Goal: Information Seeking & Learning: Find specific fact

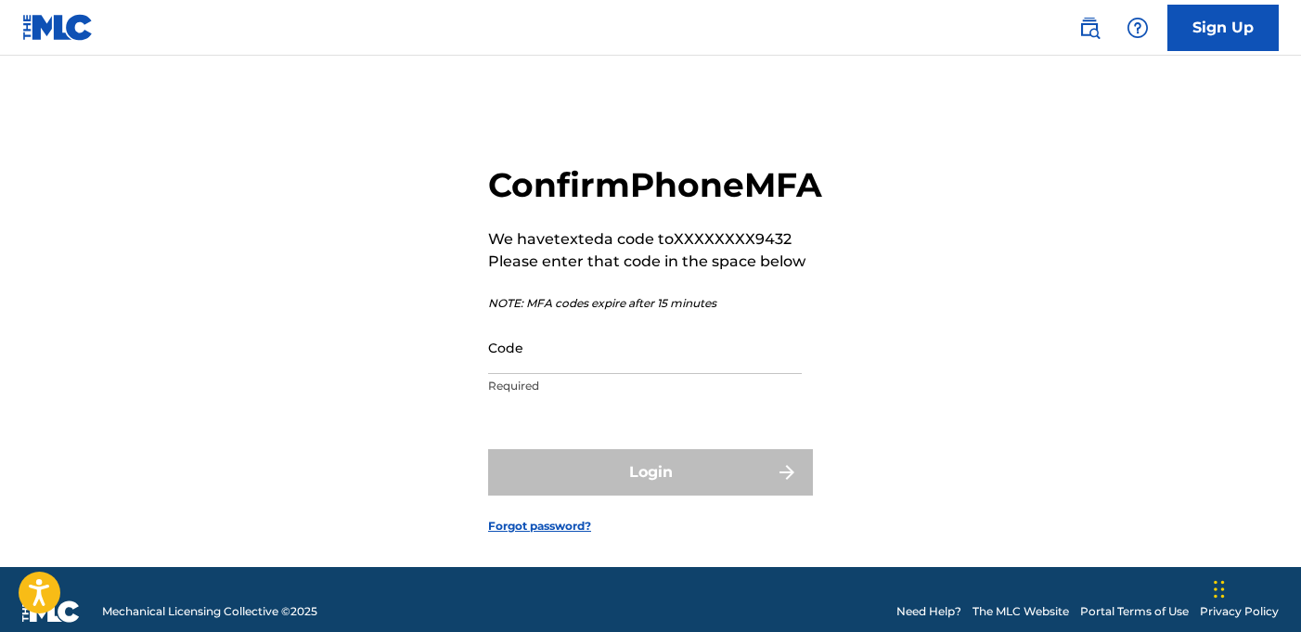
click at [525, 374] on input "Code" at bounding box center [645, 347] width 314 height 53
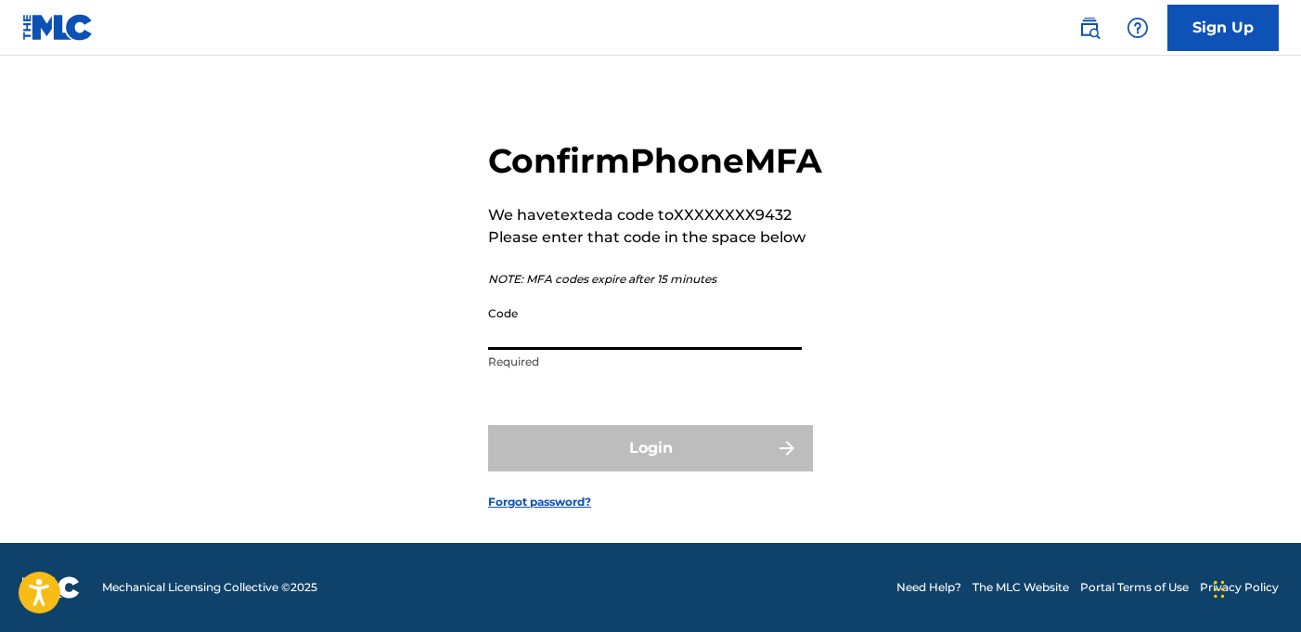
scroll to position [60, 0]
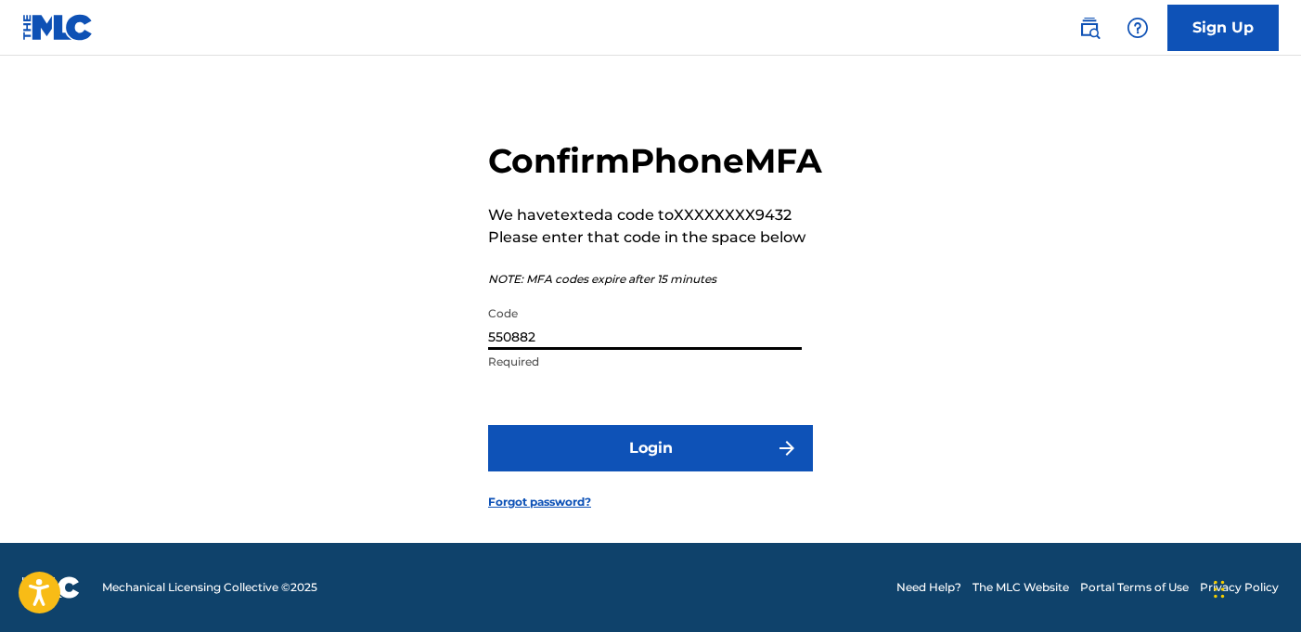
type input "550882"
click at [636, 460] on button "Login" at bounding box center [650, 448] width 325 height 46
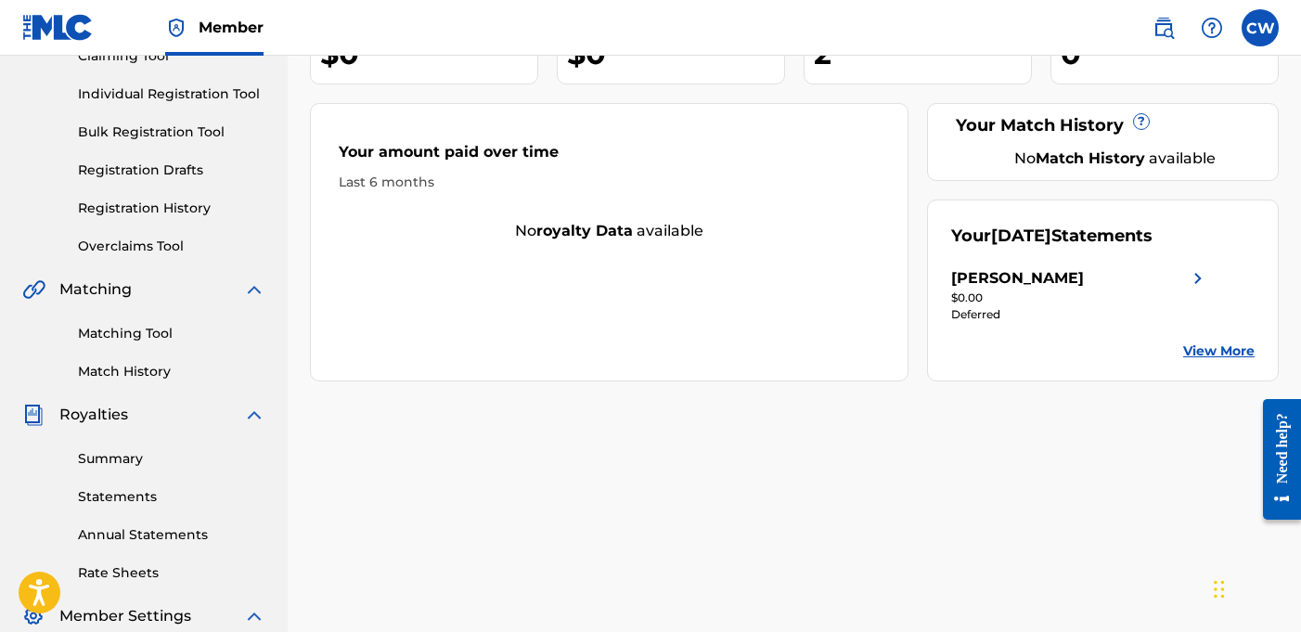
scroll to position [233, 0]
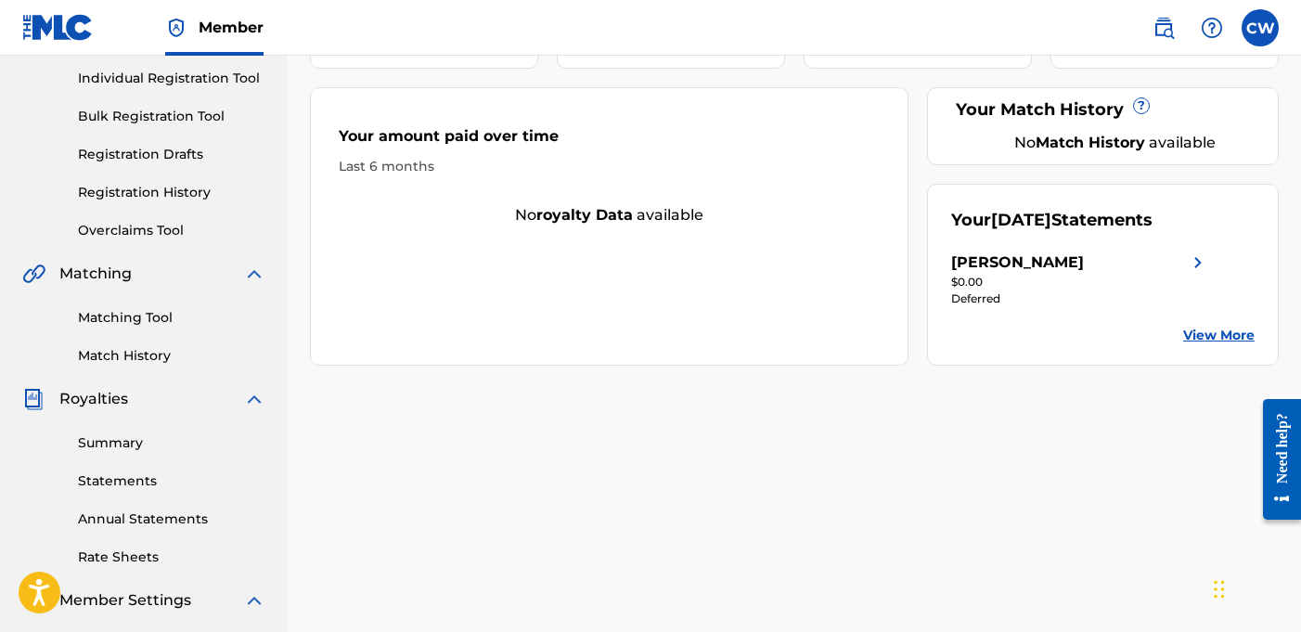
click at [148, 351] on link "Match History" at bounding box center [171, 355] width 187 height 19
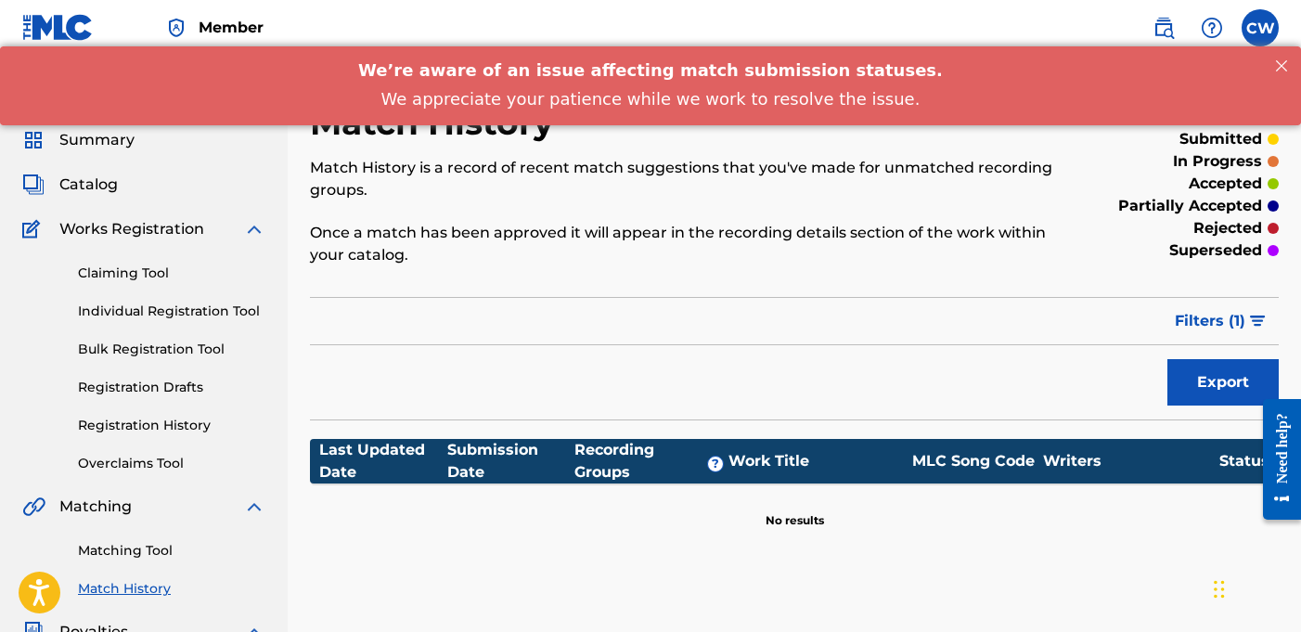
click at [147, 424] on link "Registration History" at bounding box center [171, 425] width 187 height 19
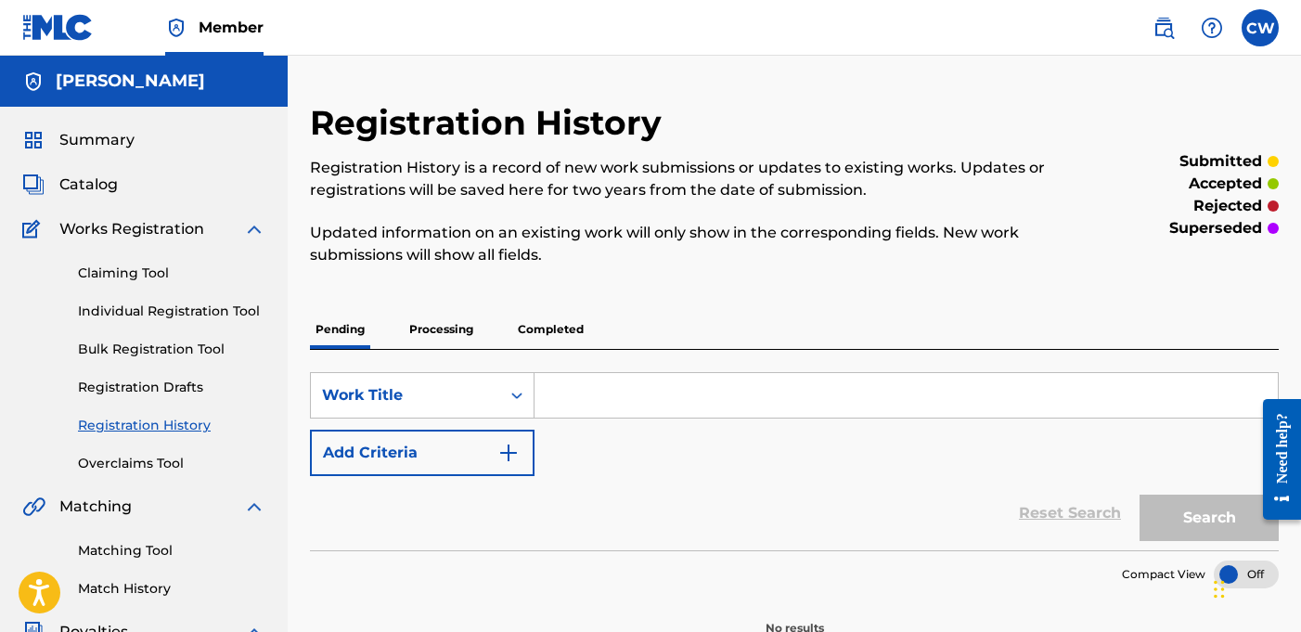
click at [111, 189] on span "Catalog" at bounding box center [88, 185] width 58 height 22
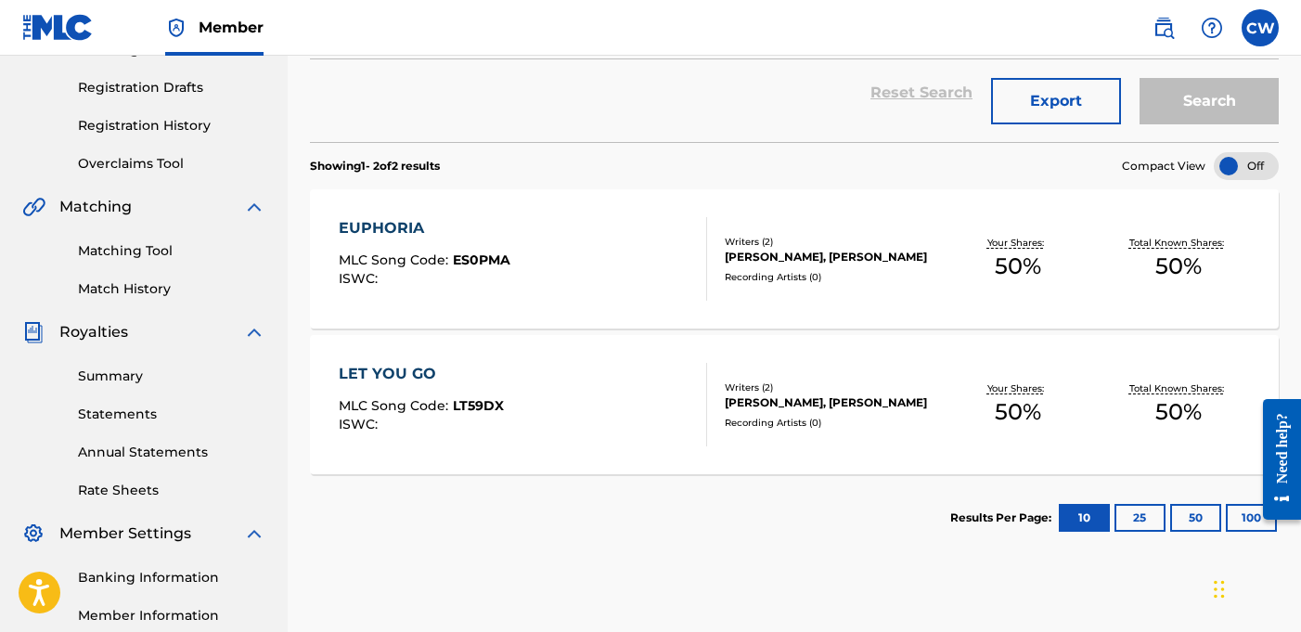
scroll to position [303, 0]
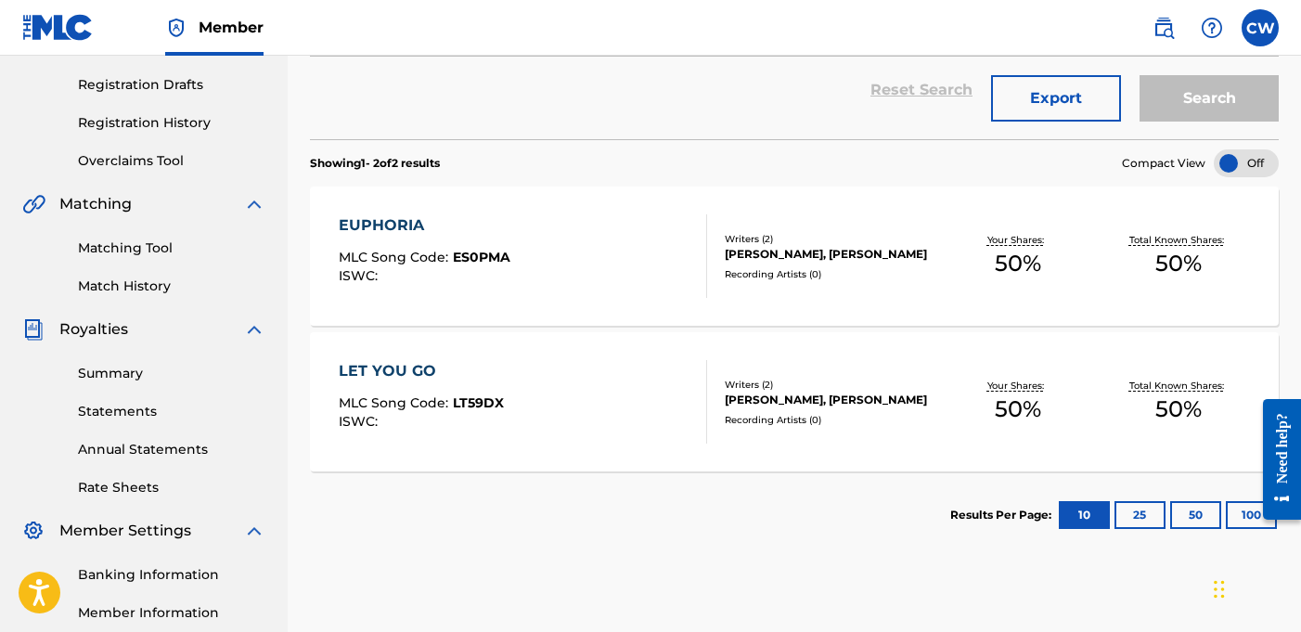
click at [772, 254] on div "[PERSON_NAME], [PERSON_NAME]" at bounding box center [831, 254] width 213 height 17
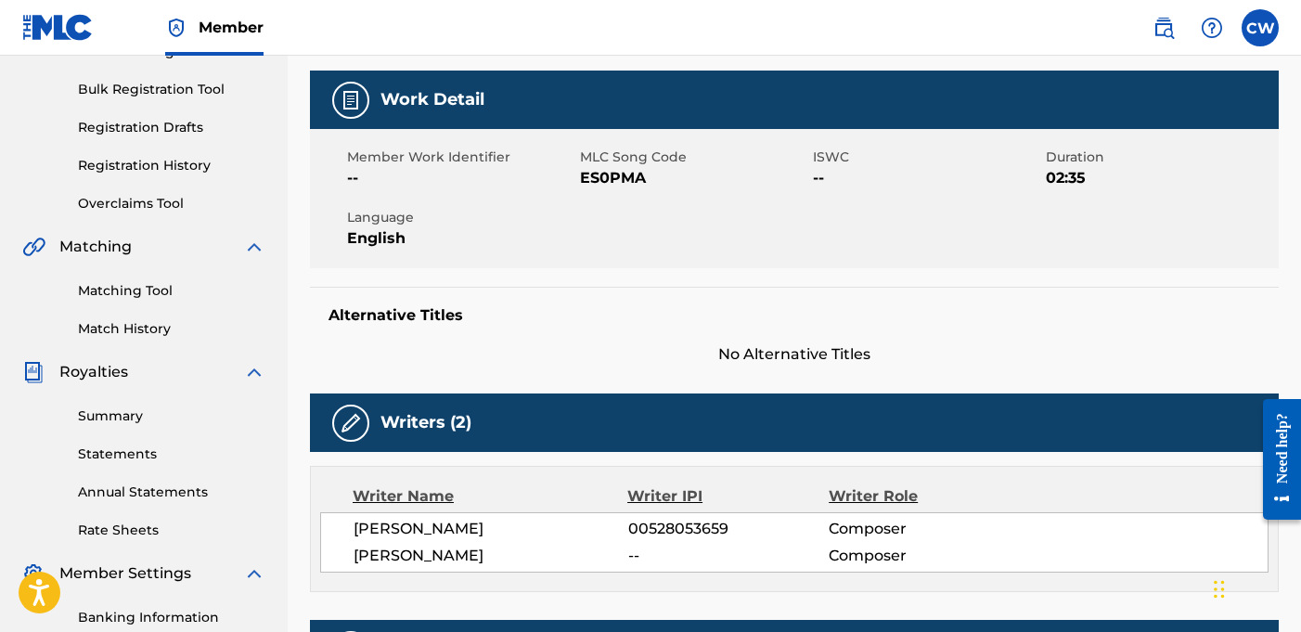
scroll to position [245, 0]
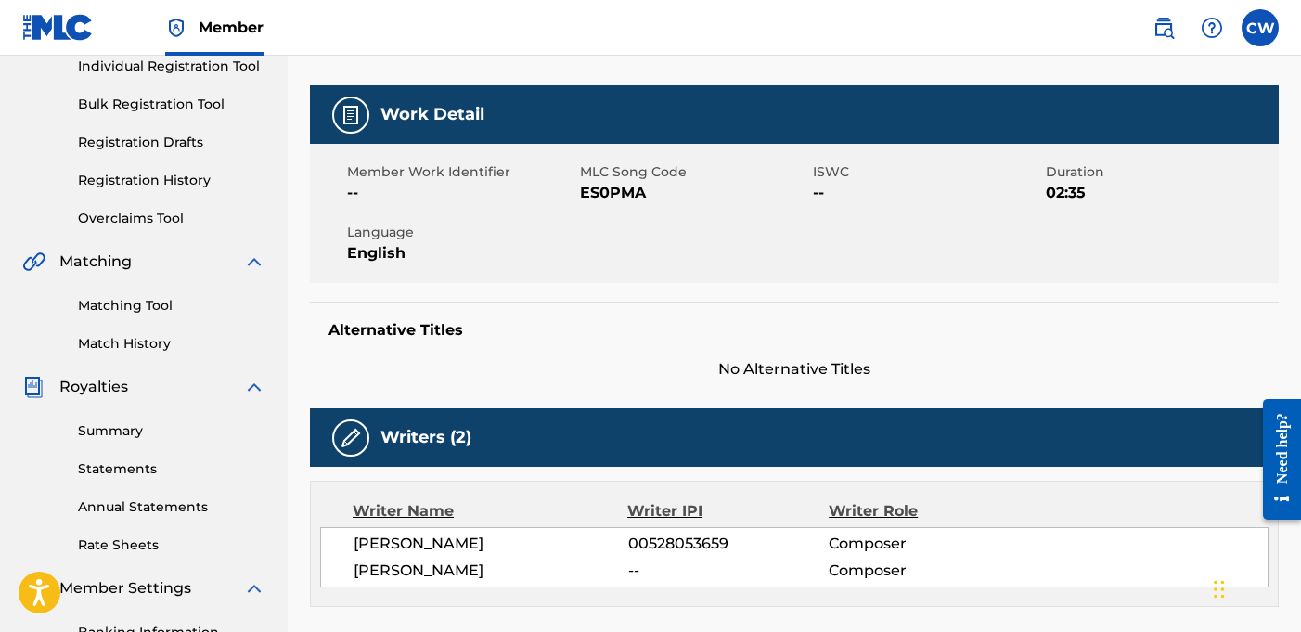
click at [143, 306] on link "Matching Tool" at bounding box center [171, 305] width 187 height 19
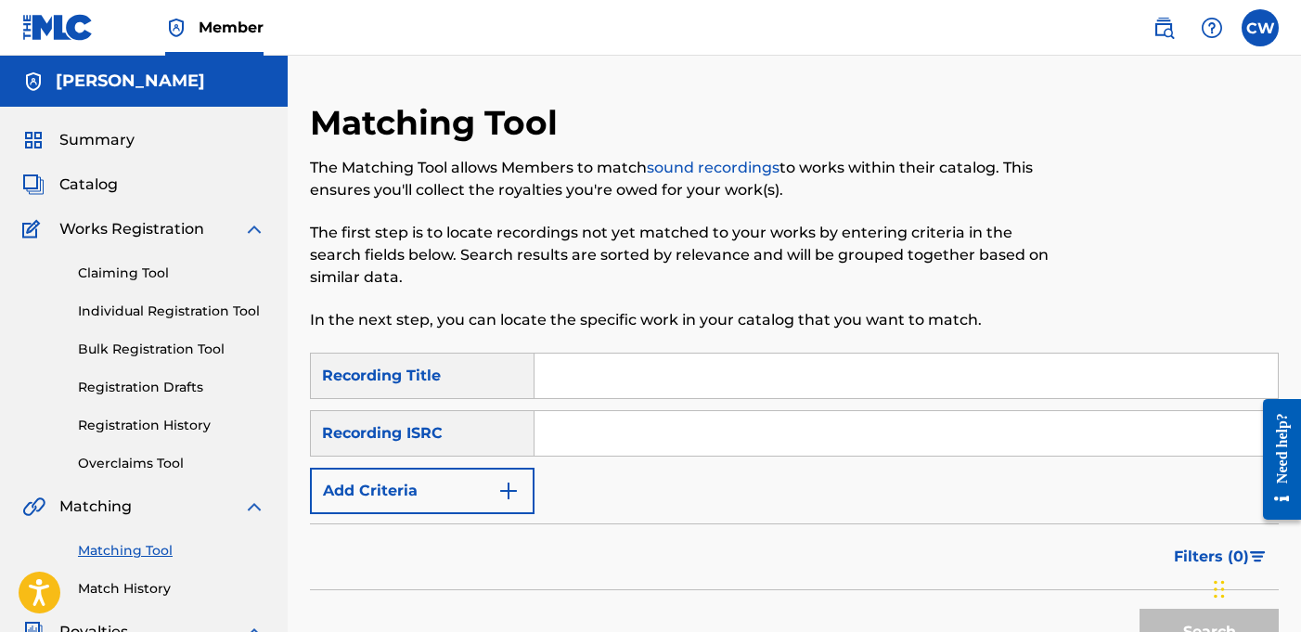
click at [572, 447] on input "Search Form" at bounding box center [906, 433] width 743 height 45
paste input "QZES62542357"
type input "QZES62542357"
click at [602, 379] on input "Search Form" at bounding box center [906, 376] width 743 height 45
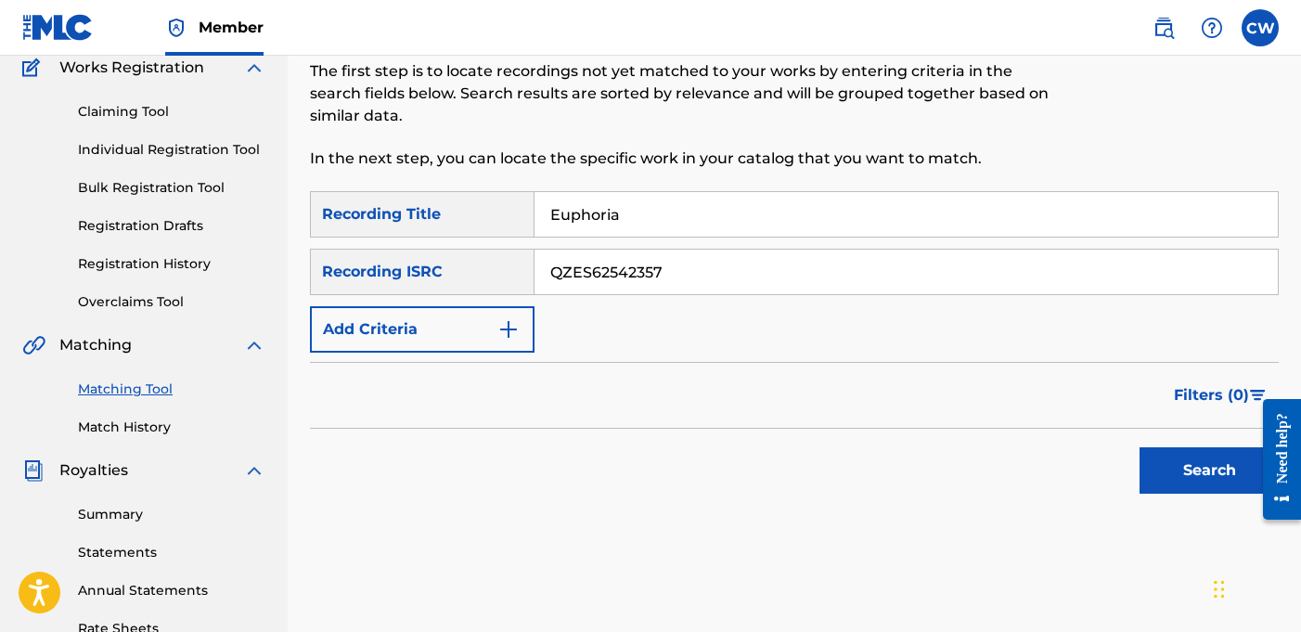
scroll to position [170, 0]
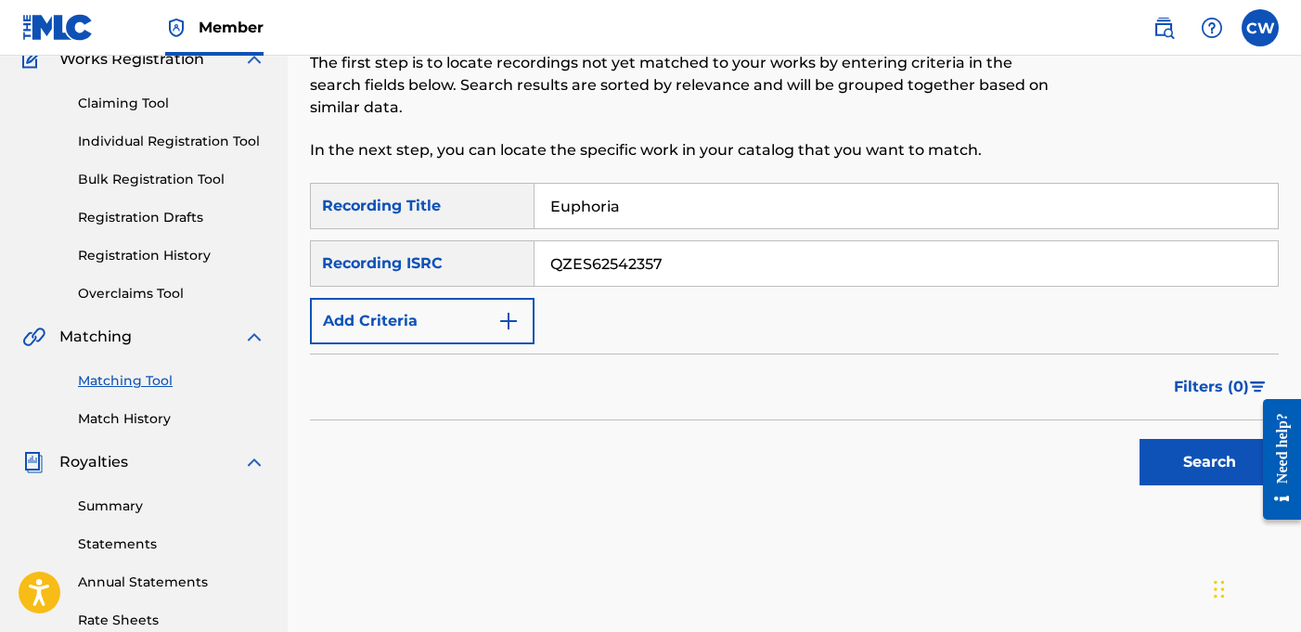
type input "Euphoria"
click at [1218, 456] on button "Search" at bounding box center [1209, 462] width 139 height 46
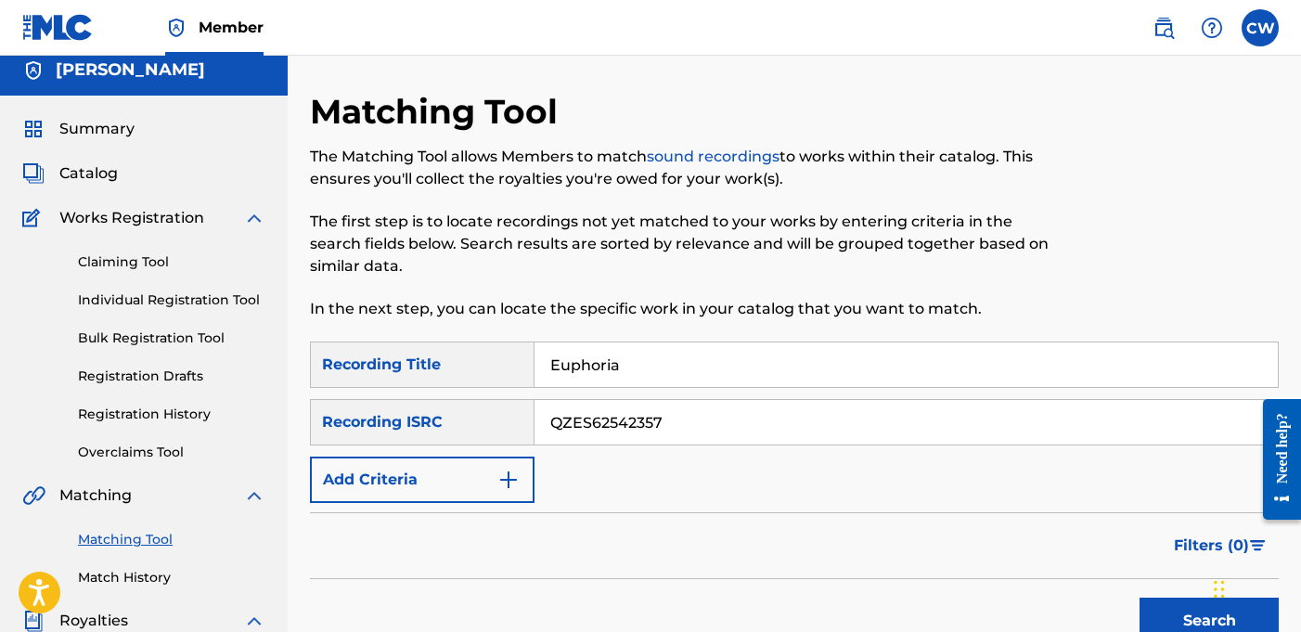
scroll to position [5, 0]
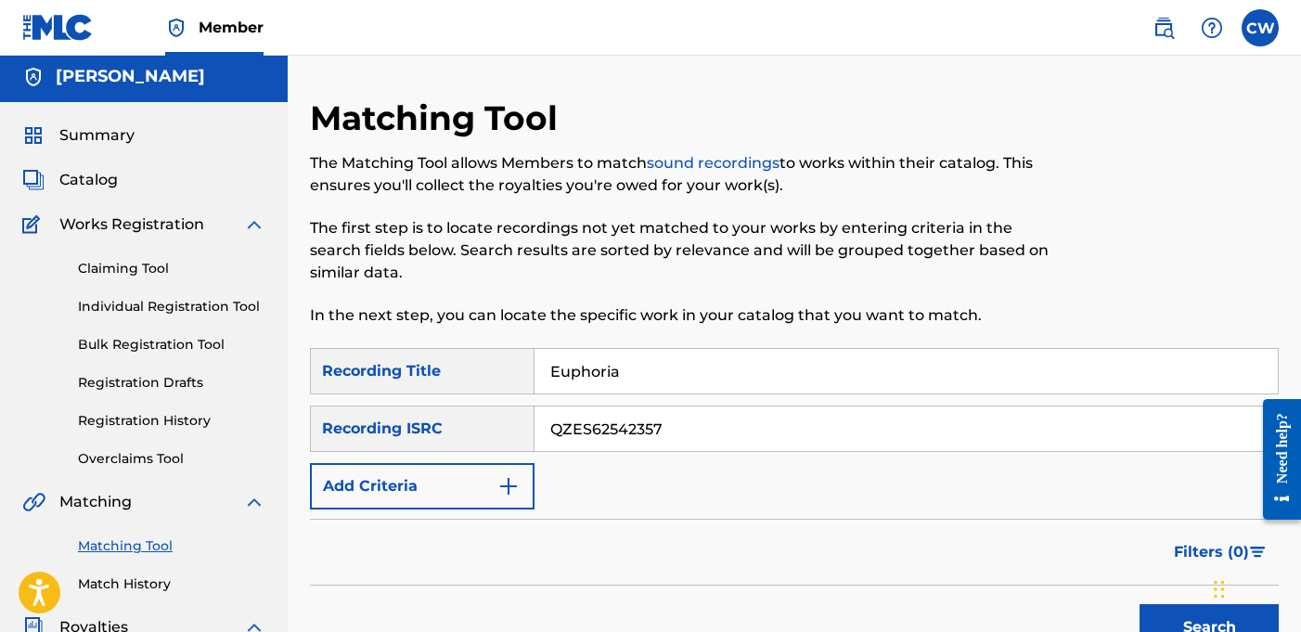
drag, startPoint x: 651, startPoint y: 377, endPoint x: 486, endPoint y: 377, distance: 165.2
click at [488, 377] on div "SearchWithCriteriab468206f-65fa-47b6-8316-eab297f0f06d Recording Title Euphoria" at bounding box center [794, 371] width 969 height 46
click at [746, 433] on input "QZES62542357" at bounding box center [906, 428] width 743 height 45
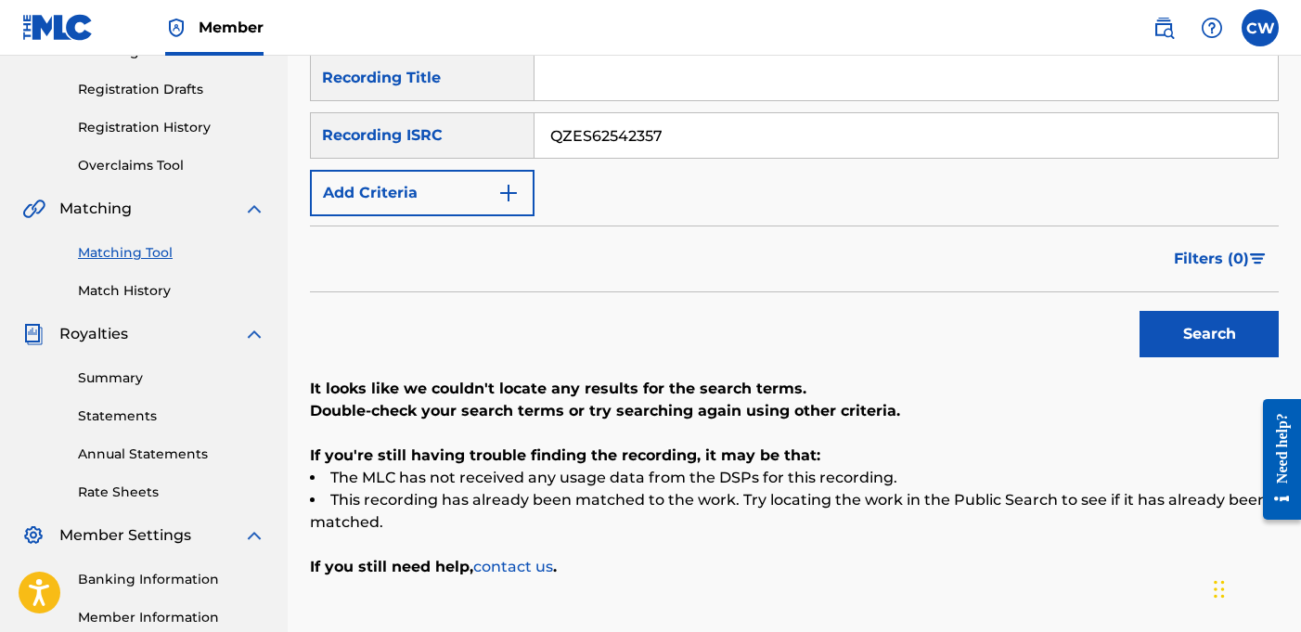
scroll to position [404, 0]
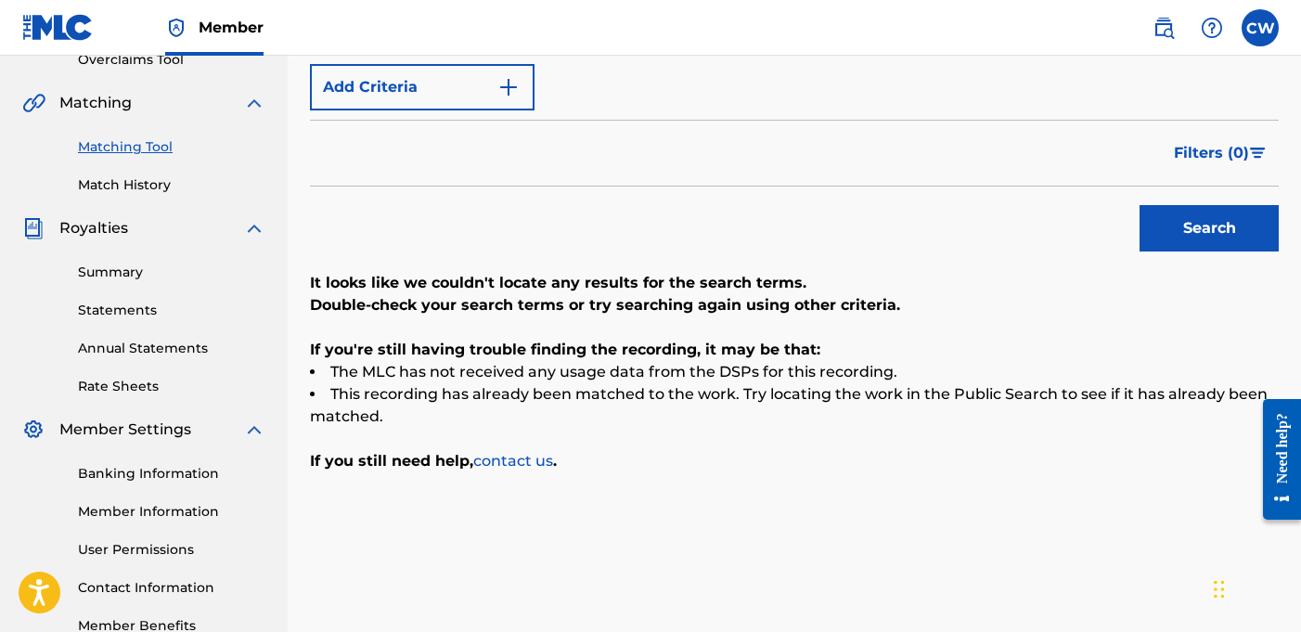
click at [1217, 230] on button "Search" at bounding box center [1209, 228] width 139 height 46
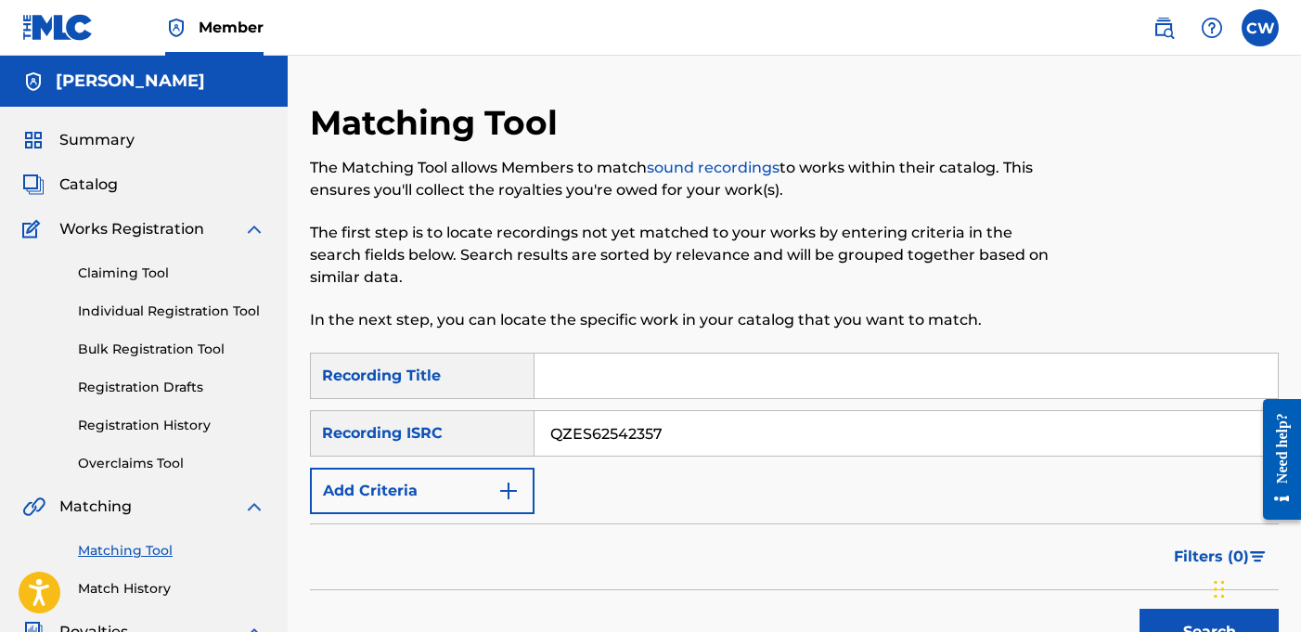
scroll to position [0, 0]
